Goal: Task Accomplishment & Management: Use online tool/utility

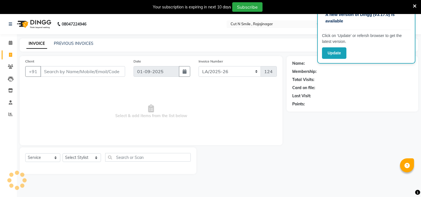
select select "7187"
select select "service"
